Goal: Navigation & Orientation: Find specific page/section

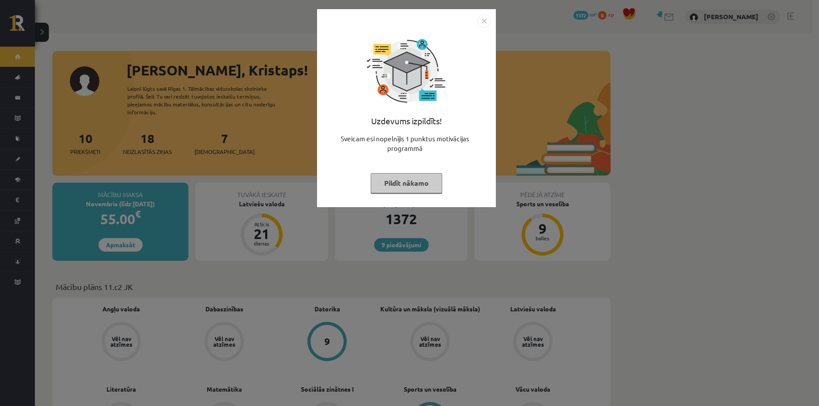
click at [124, 55] on div "Uzdevums izpildīts! Sveicam esi nopelnījis 1 punktus motivācijas programmā Pild…" at bounding box center [409, 203] width 819 height 406
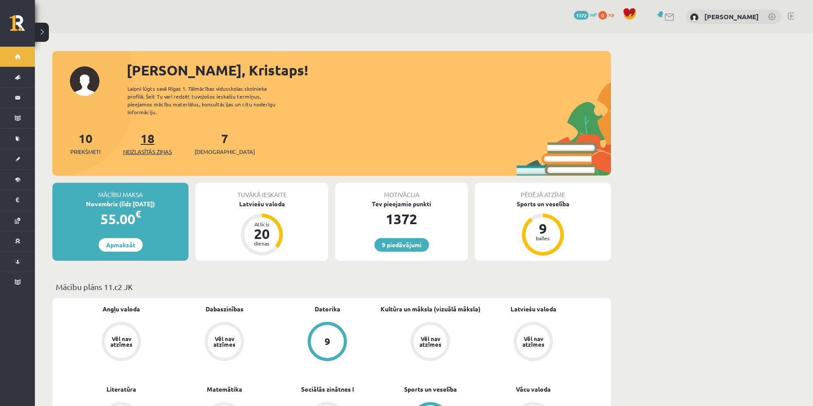
click at [152, 133] on link "18 Neizlasītās ziņas" at bounding box center [147, 143] width 49 height 26
